Goal: Information Seeking & Learning: Check status

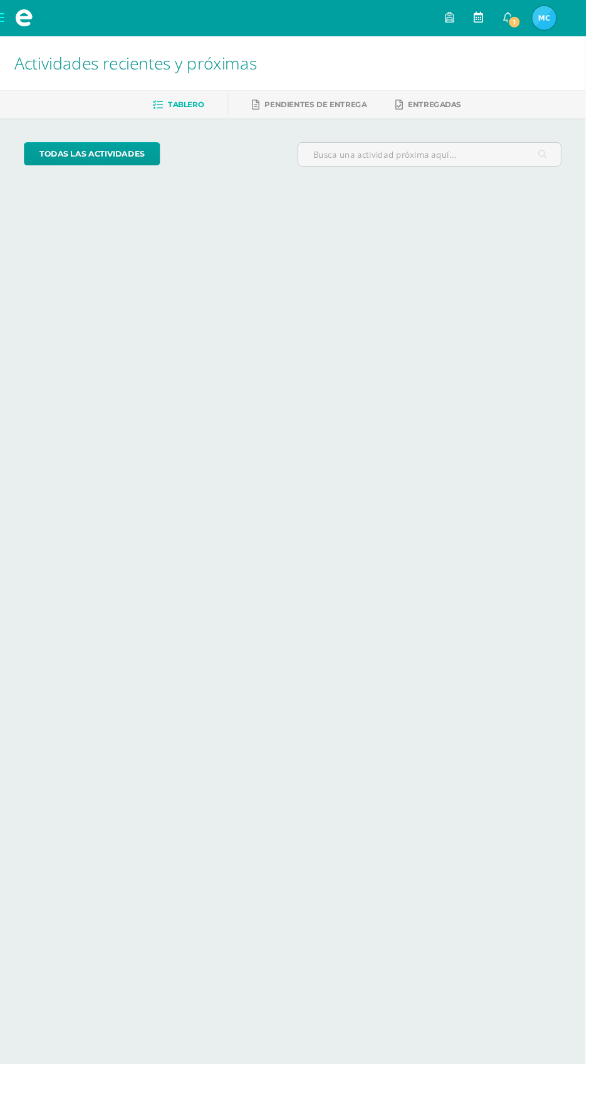
click at [517, 20] on link at bounding box center [502, 19] width 30 height 38
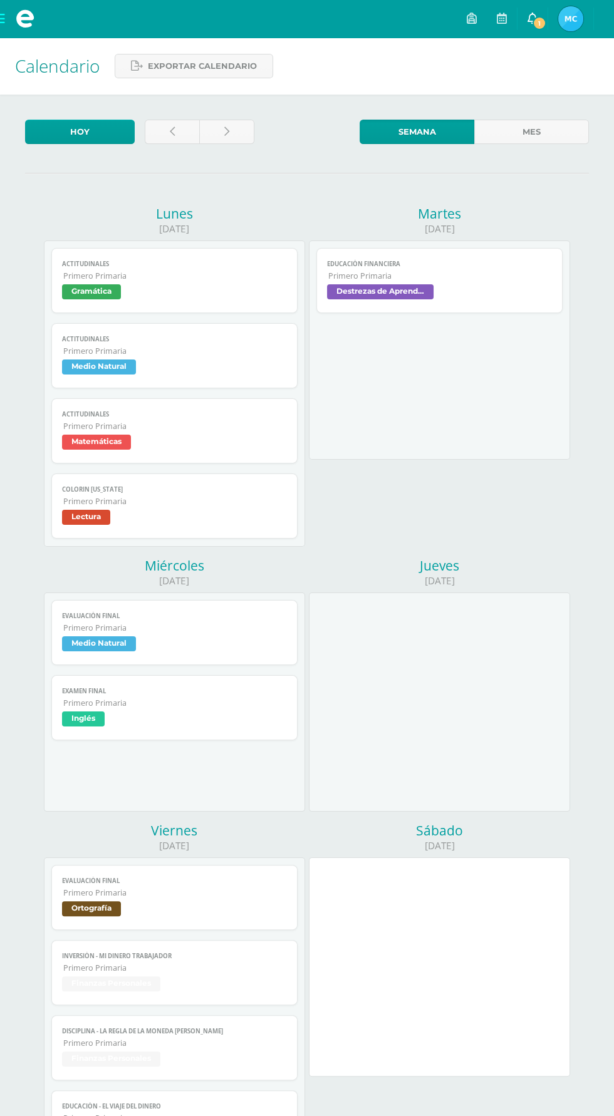
click at [530, 14] on icon at bounding box center [532, 18] width 10 height 11
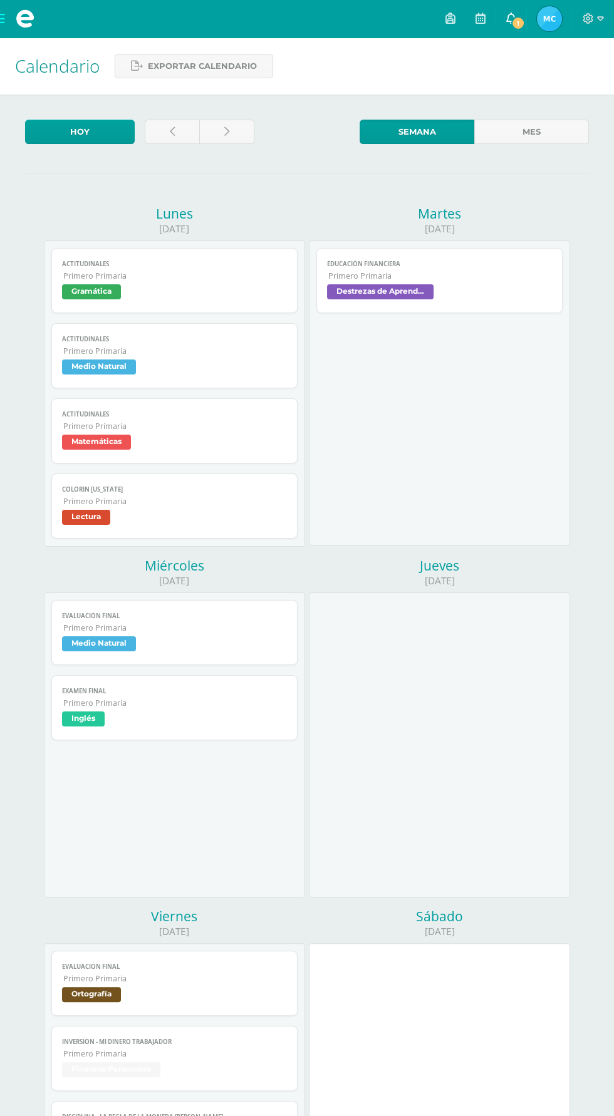
click at [515, 16] on icon at bounding box center [511, 18] width 10 height 11
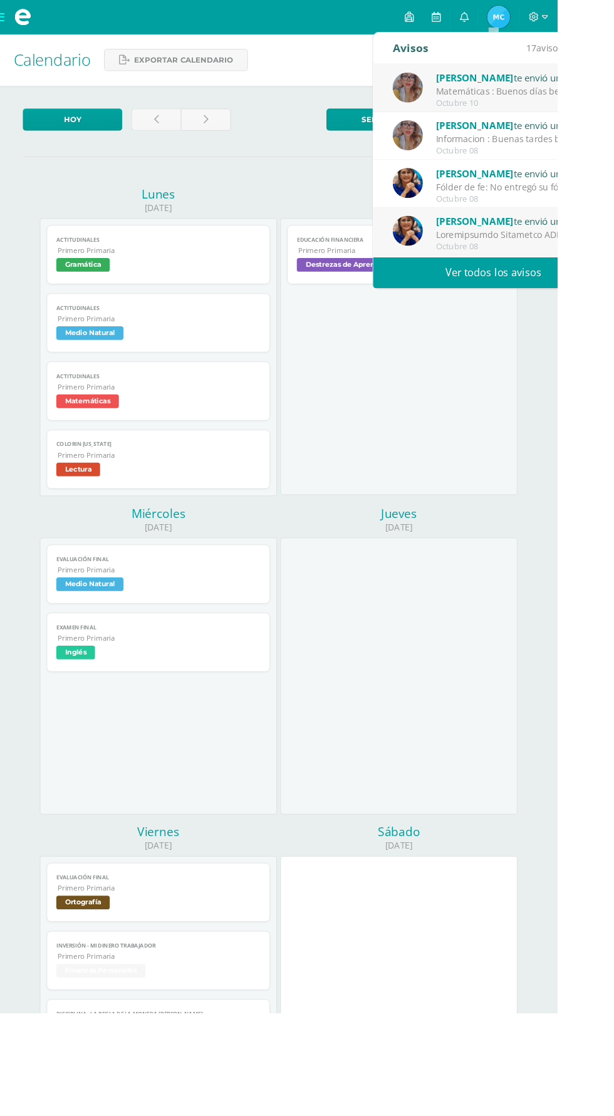
click at [613, 87] on div "Nohelia Hernández te envió un aviso Matemáticas : Buenos días bendiciones perdó…" at bounding box center [543, 97] width 265 height 53
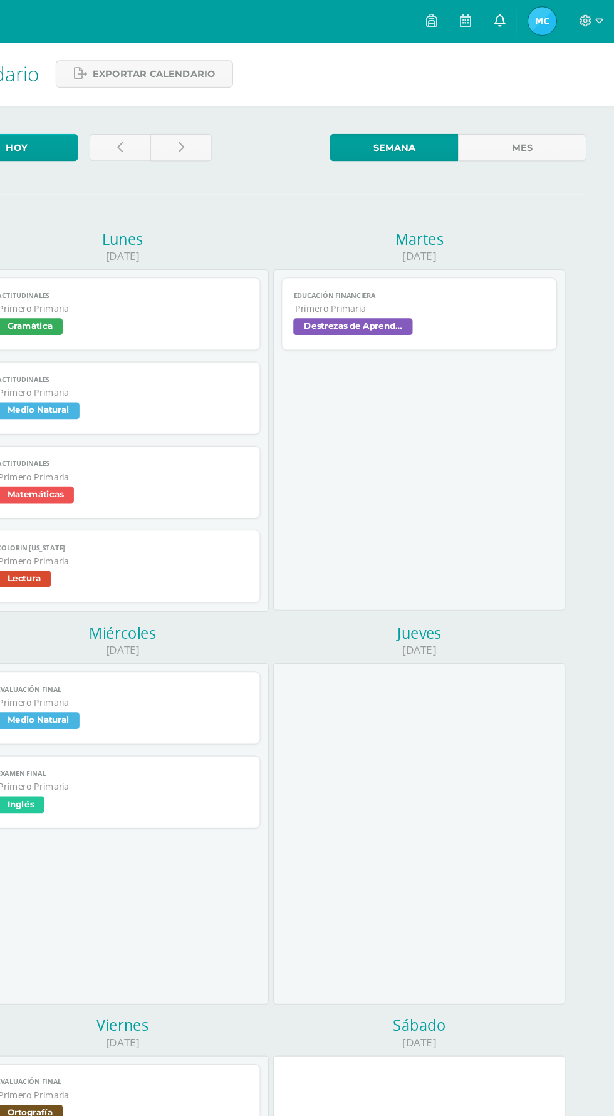
click at [514, 21] on icon at bounding box center [511, 18] width 10 height 11
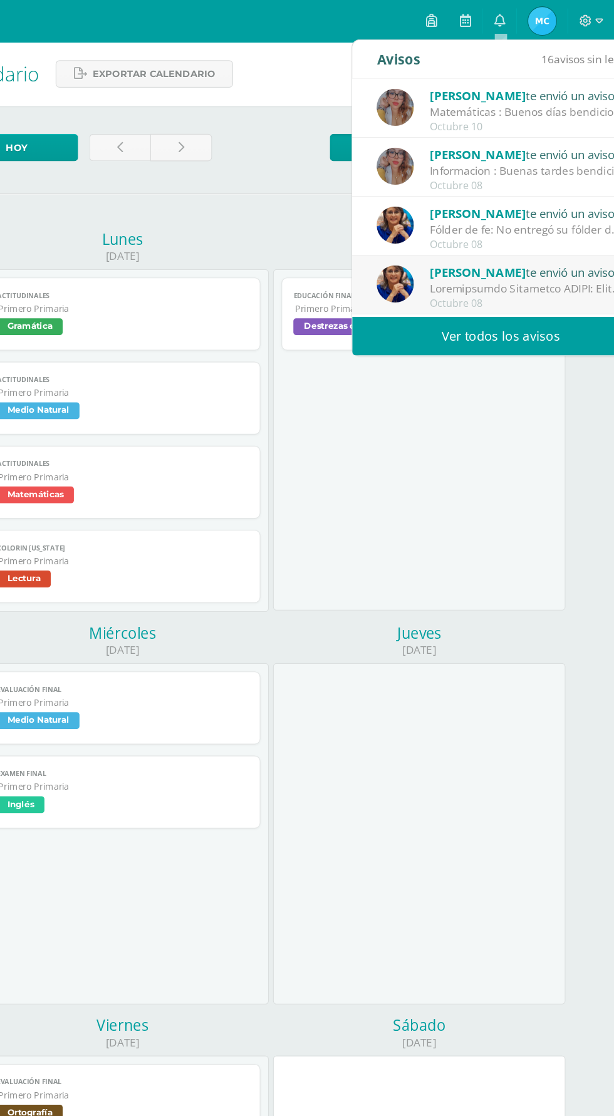
click at [552, 98] on div "Matemáticas : Buenos días bendiciones perdón la hora solamente para recordarles…" at bounding box center [536, 100] width 174 height 14
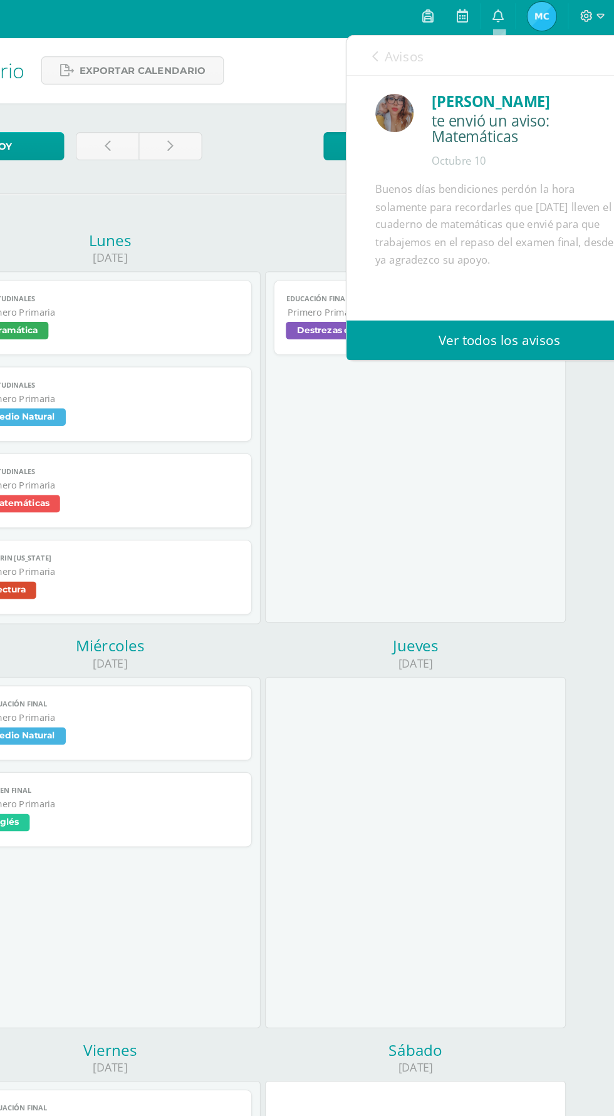
scroll to position [1, 0]
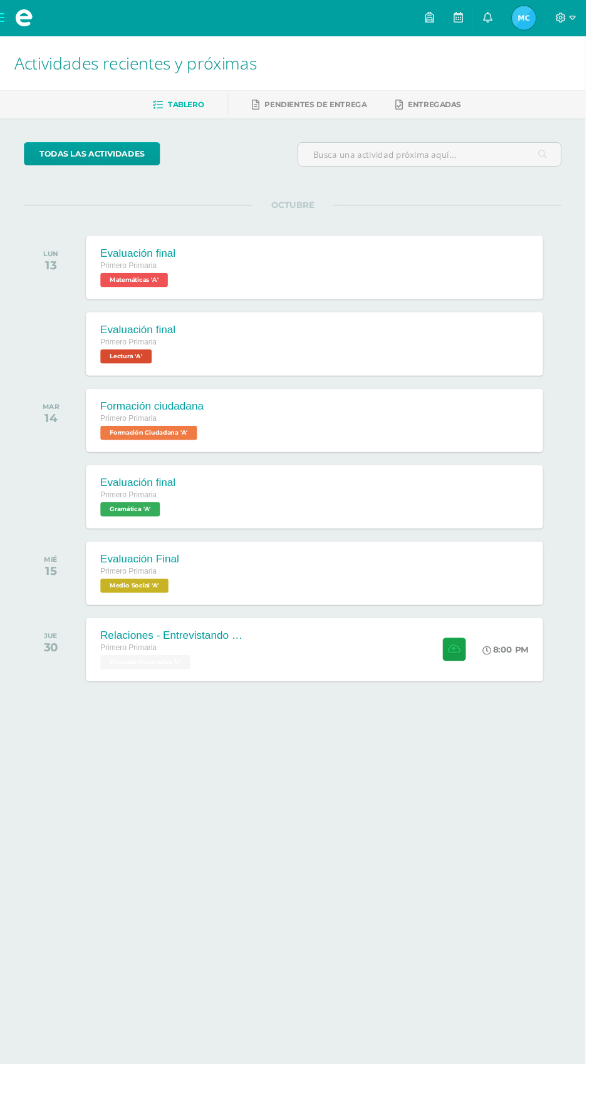
click at [562, 20] on img at bounding box center [549, 18] width 25 height 25
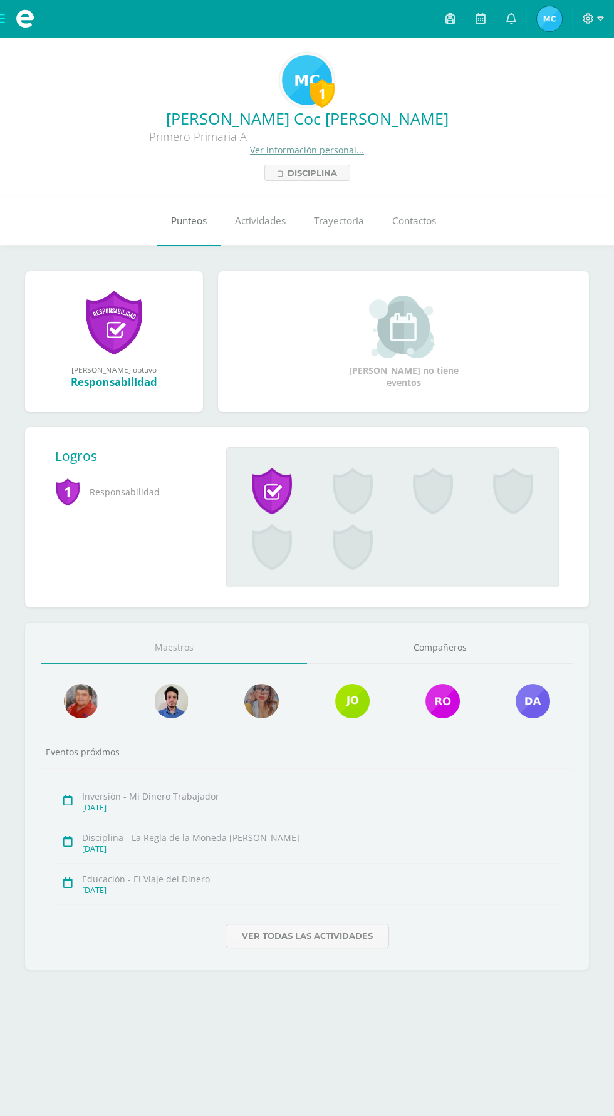
click at [186, 221] on span "Punteos" at bounding box center [189, 220] width 36 height 13
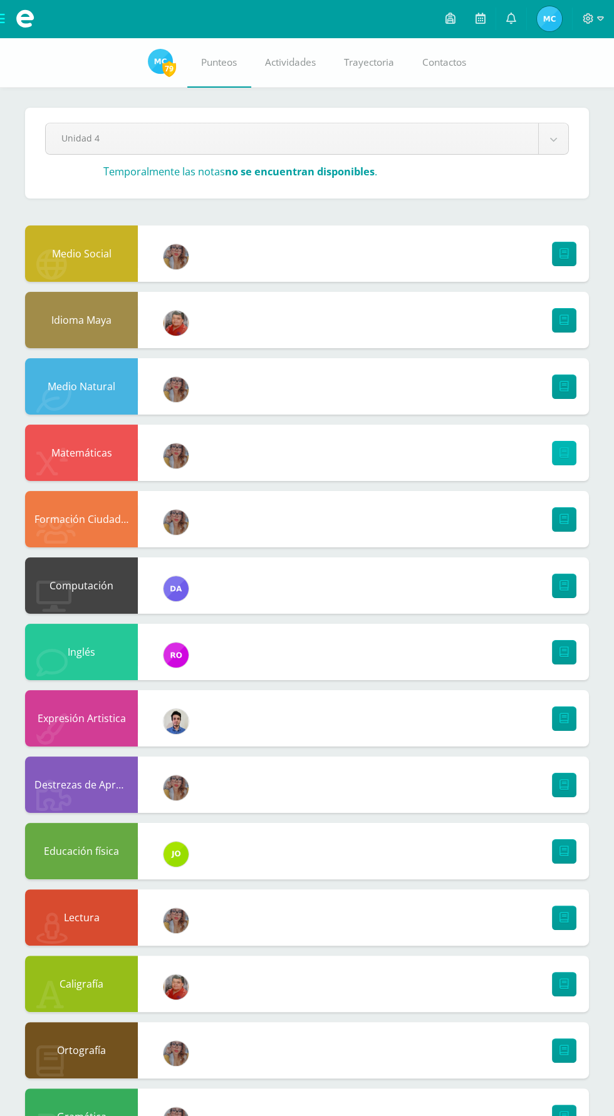
click at [569, 453] on link at bounding box center [564, 453] width 24 height 24
click at [564, 918] on icon at bounding box center [563, 918] width 9 height 11
